Goal: Navigation & Orientation: Find specific page/section

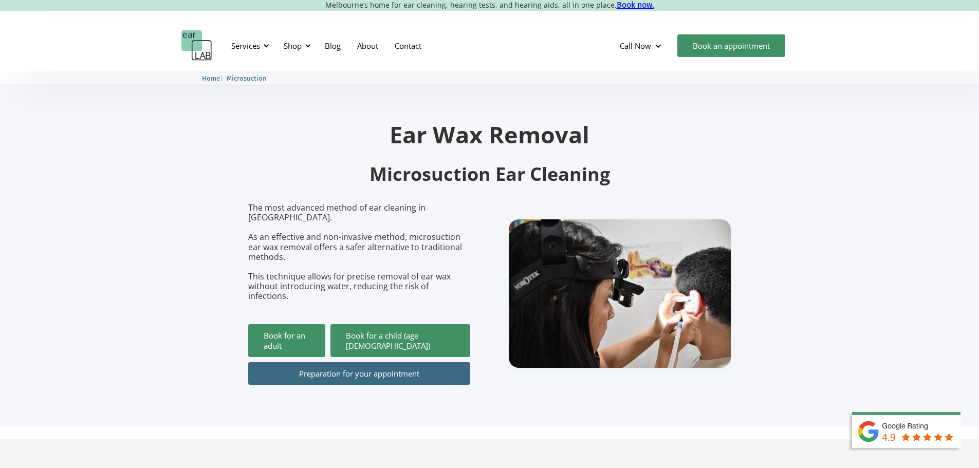
click at [190, 42] on img "home" at bounding box center [196, 45] width 31 height 31
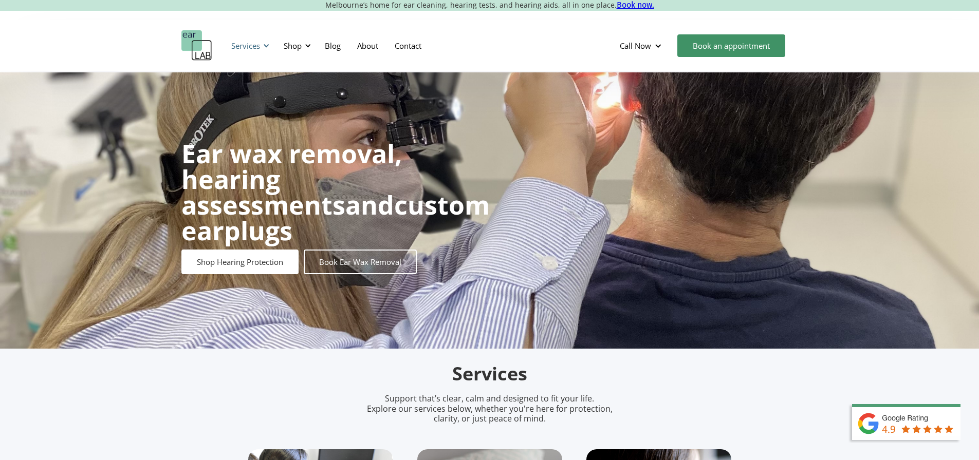
click at [262, 45] on div "Services" at bounding box center [248, 45] width 47 height 31
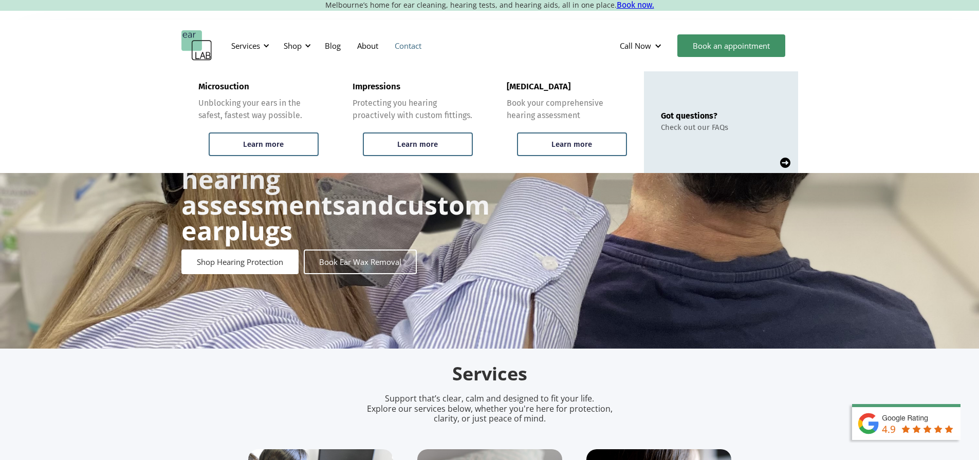
click at [407, 43] on link "Contact" at bounding box center [407, 46] width 43 height 30
